Goal: Task Accomplishment & Management: Use online tool/utility

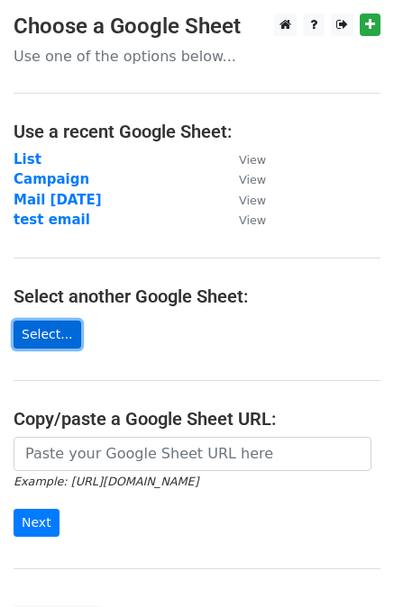
click at [50, 334] on link "Select..." at bounding box center [48, 335] width 68 height 28
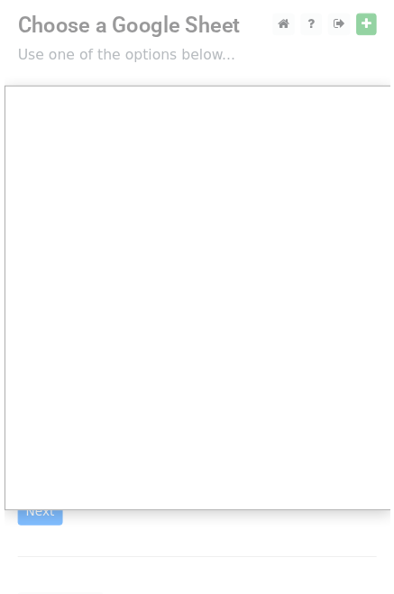
scroll to position [168, 0]
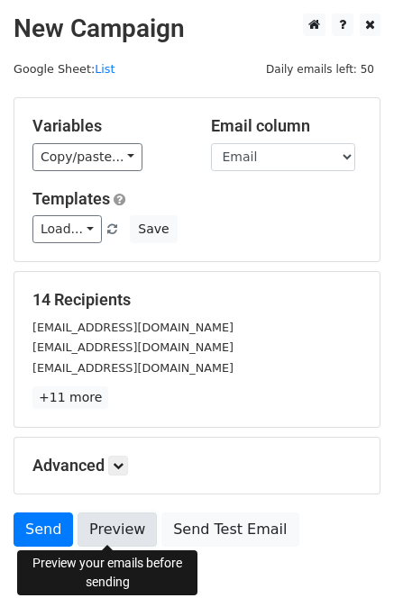
click at [97, 527] on link "Preview" at bounding box center [116, 530] width 79 height 34
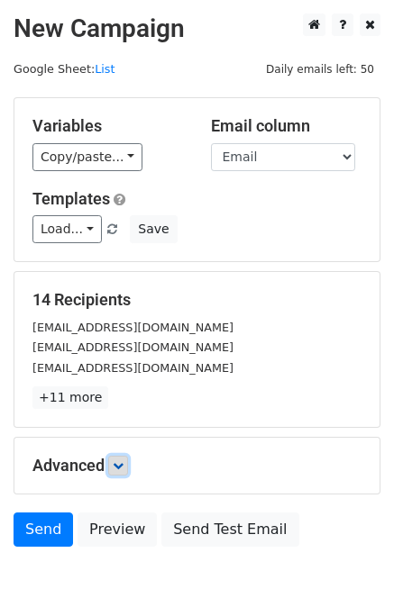
click at [116, 460] on icon at bounding box center [118, 465] width 11 height 11
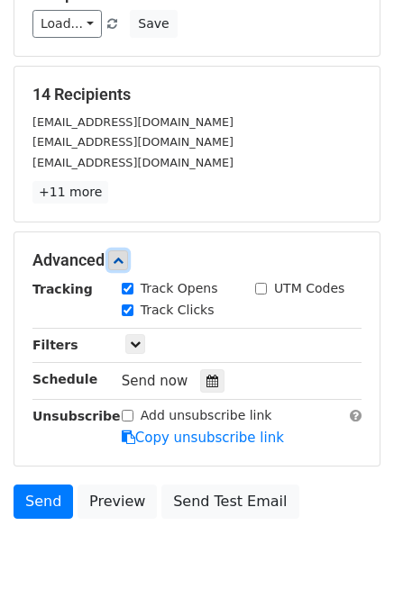
scroll to position [216, 0]
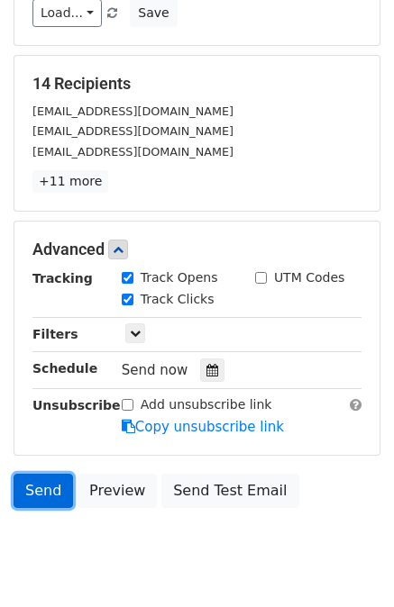
click at [50, 495] on link "Send" at bounding box center [43, 491] width 59 height 34
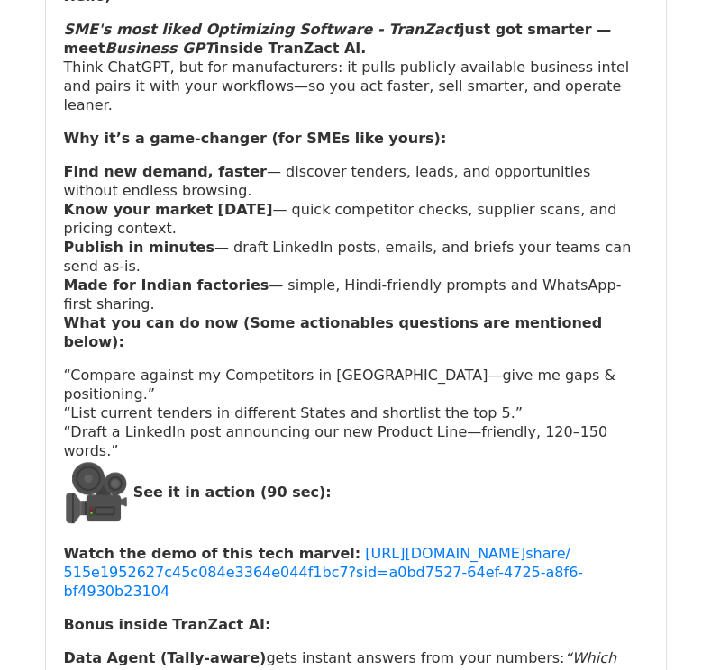
scroll to position [14613, 0]
